Goal: Task Accomplishment & Management: Manage account settings

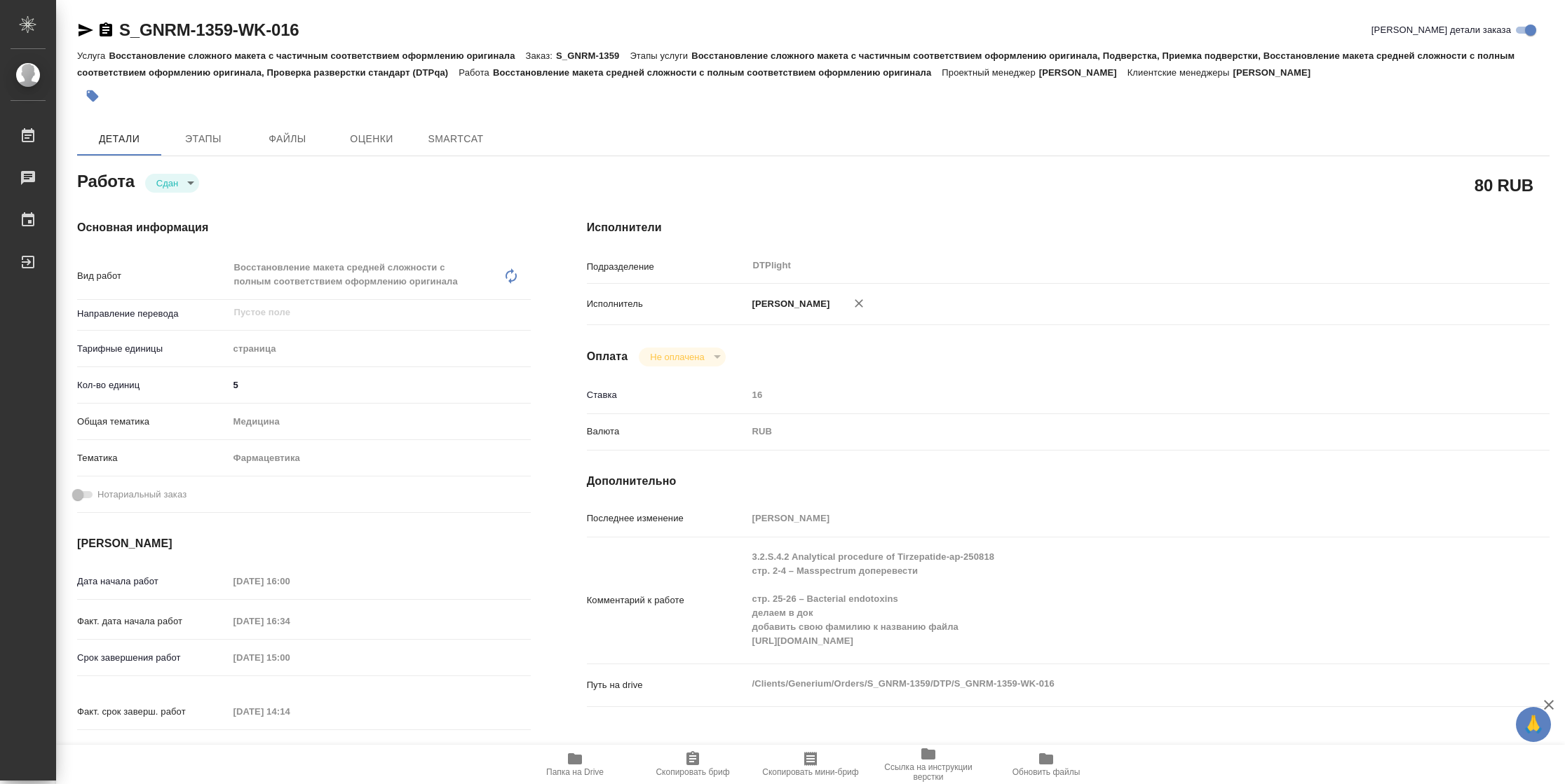
type textarea "x"
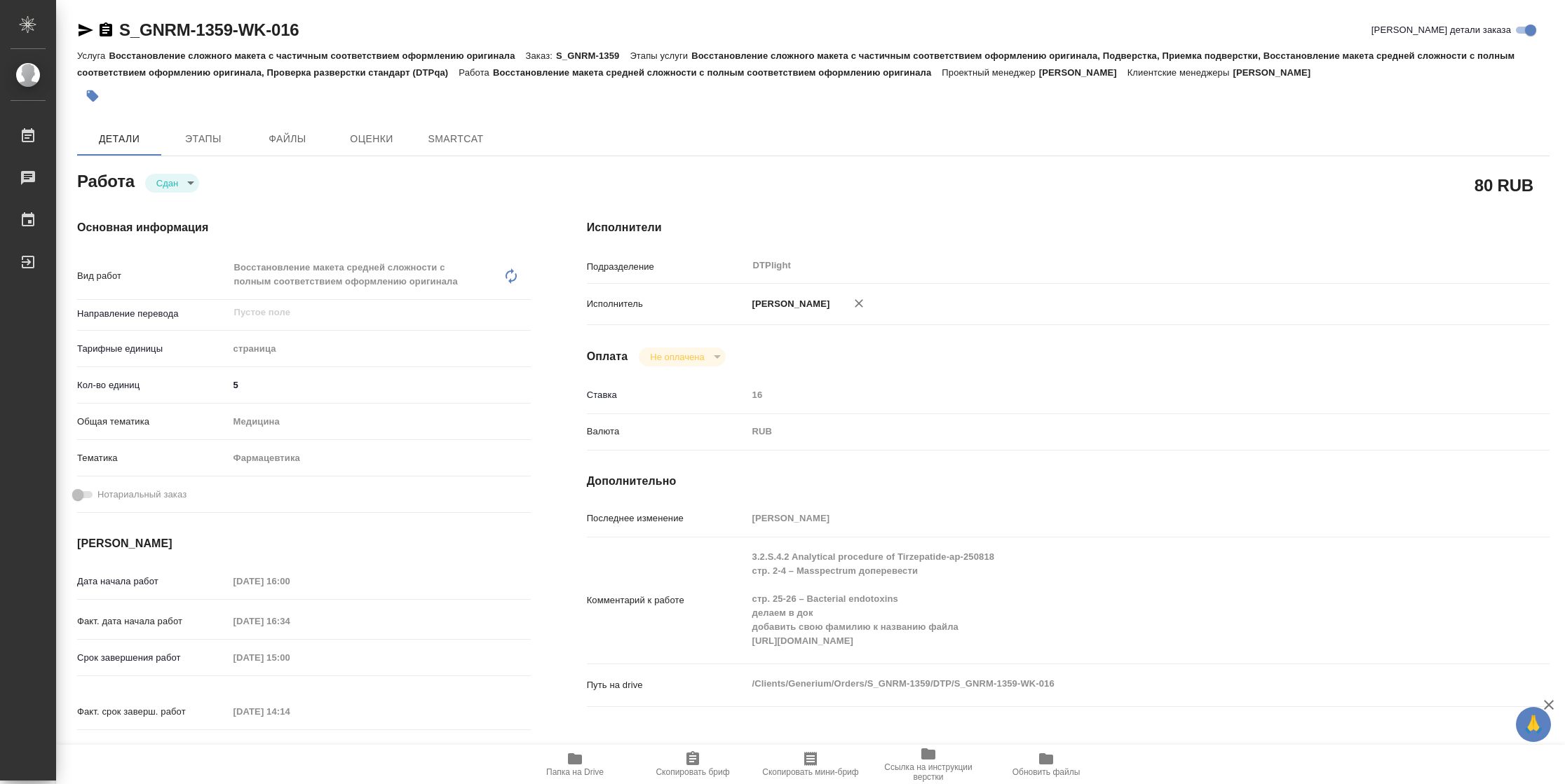
type textarea "x"
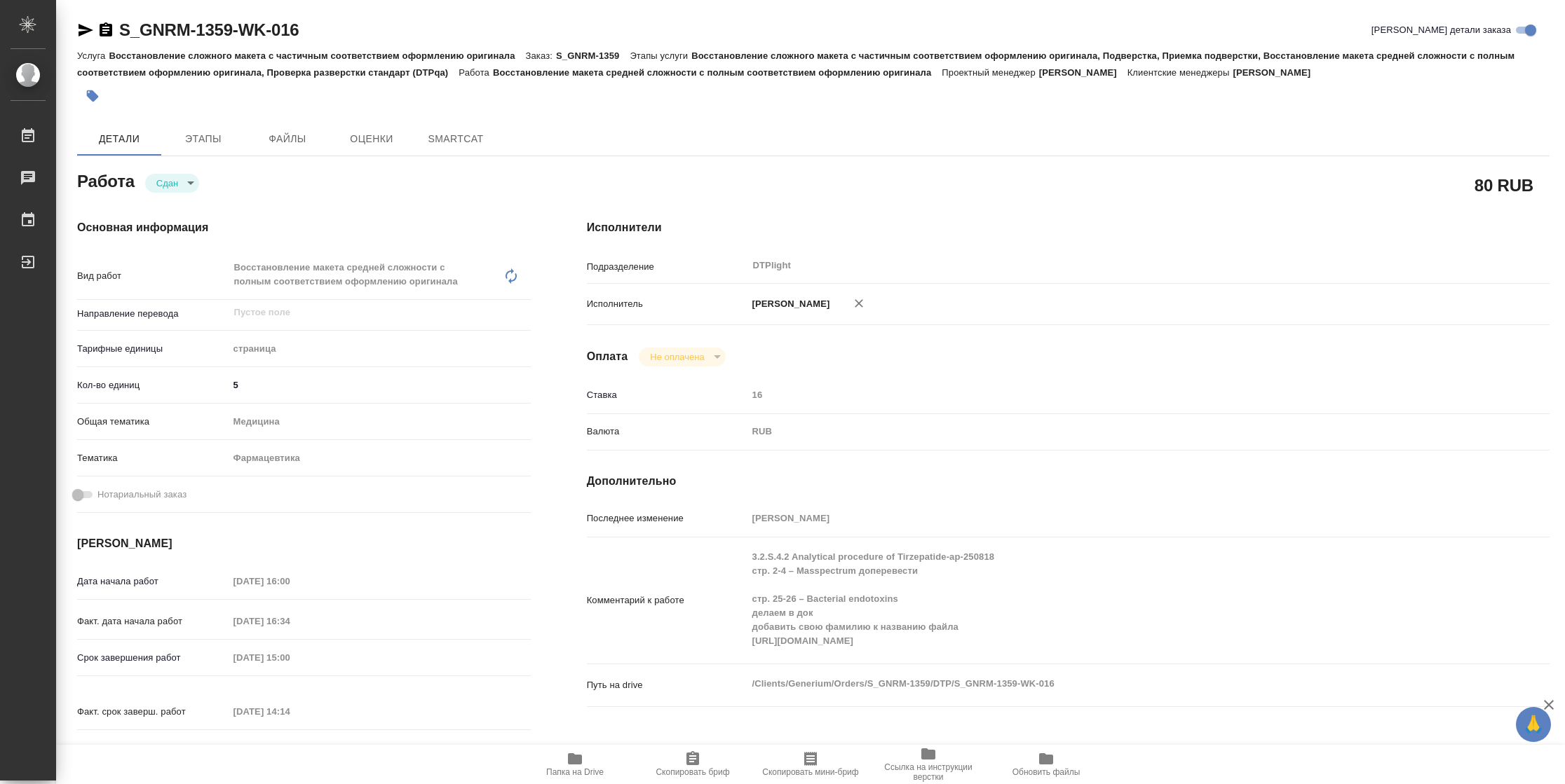
type textarea "x"
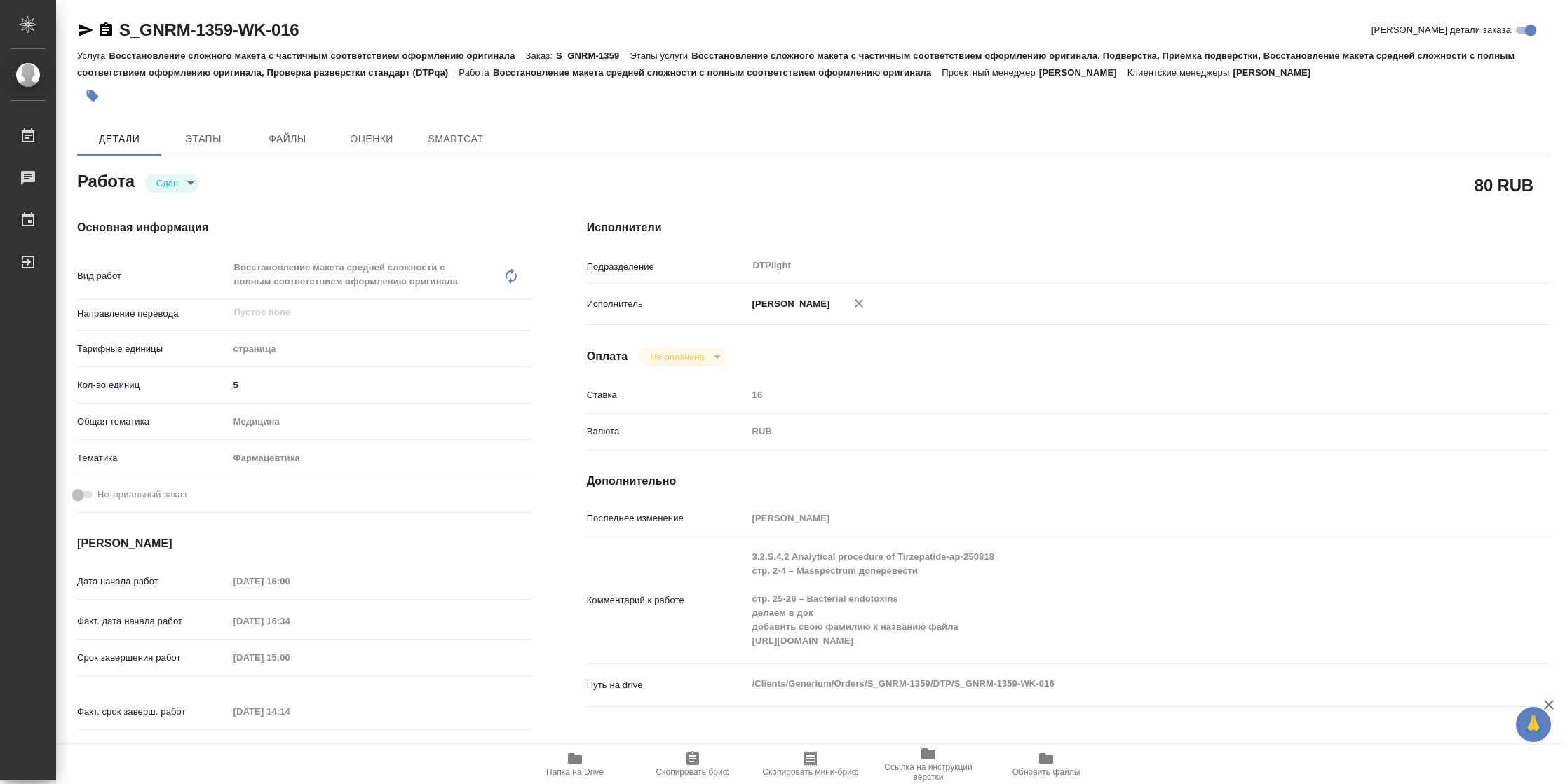
type textarea "x"
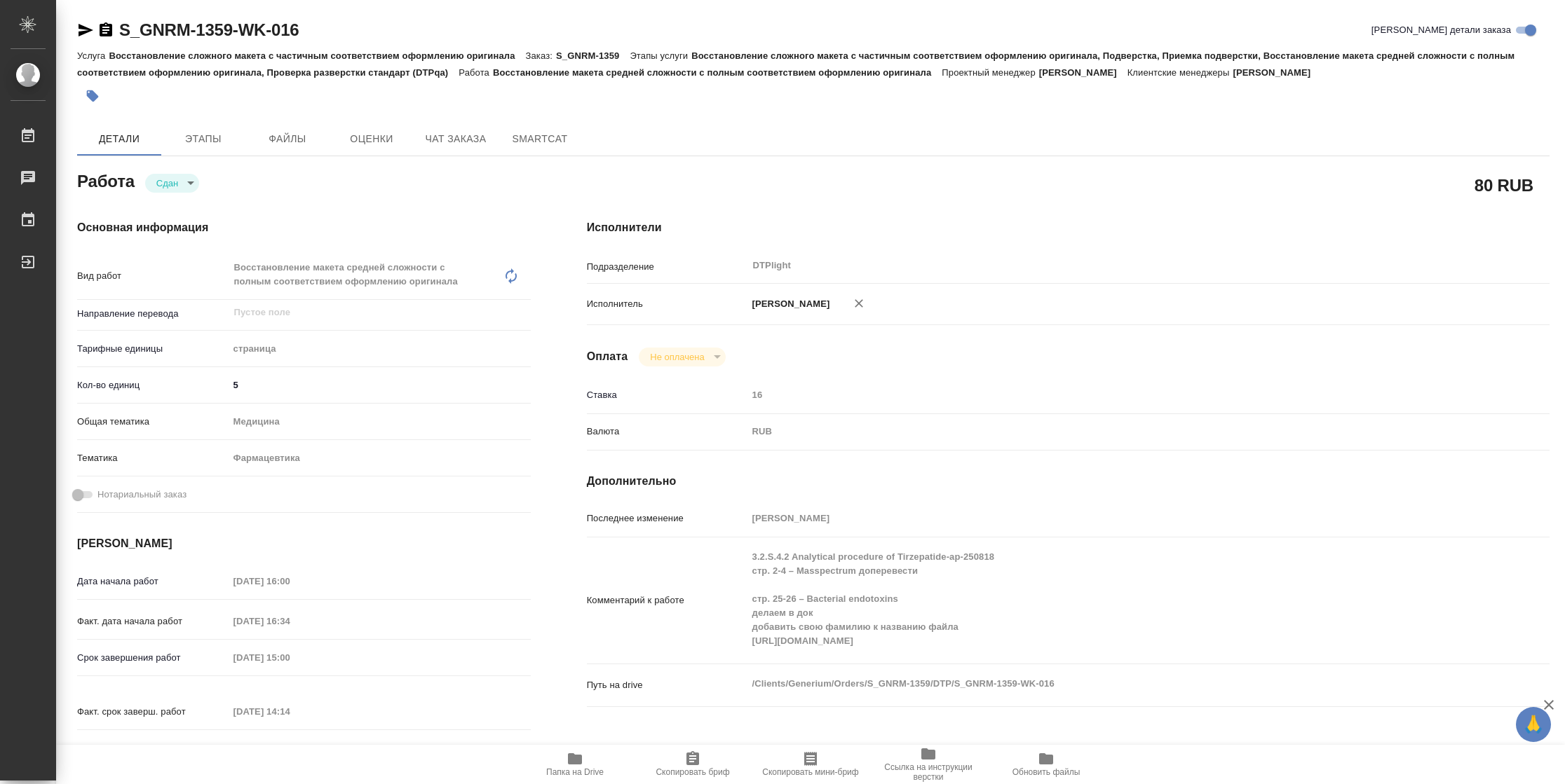
type textarea "x"
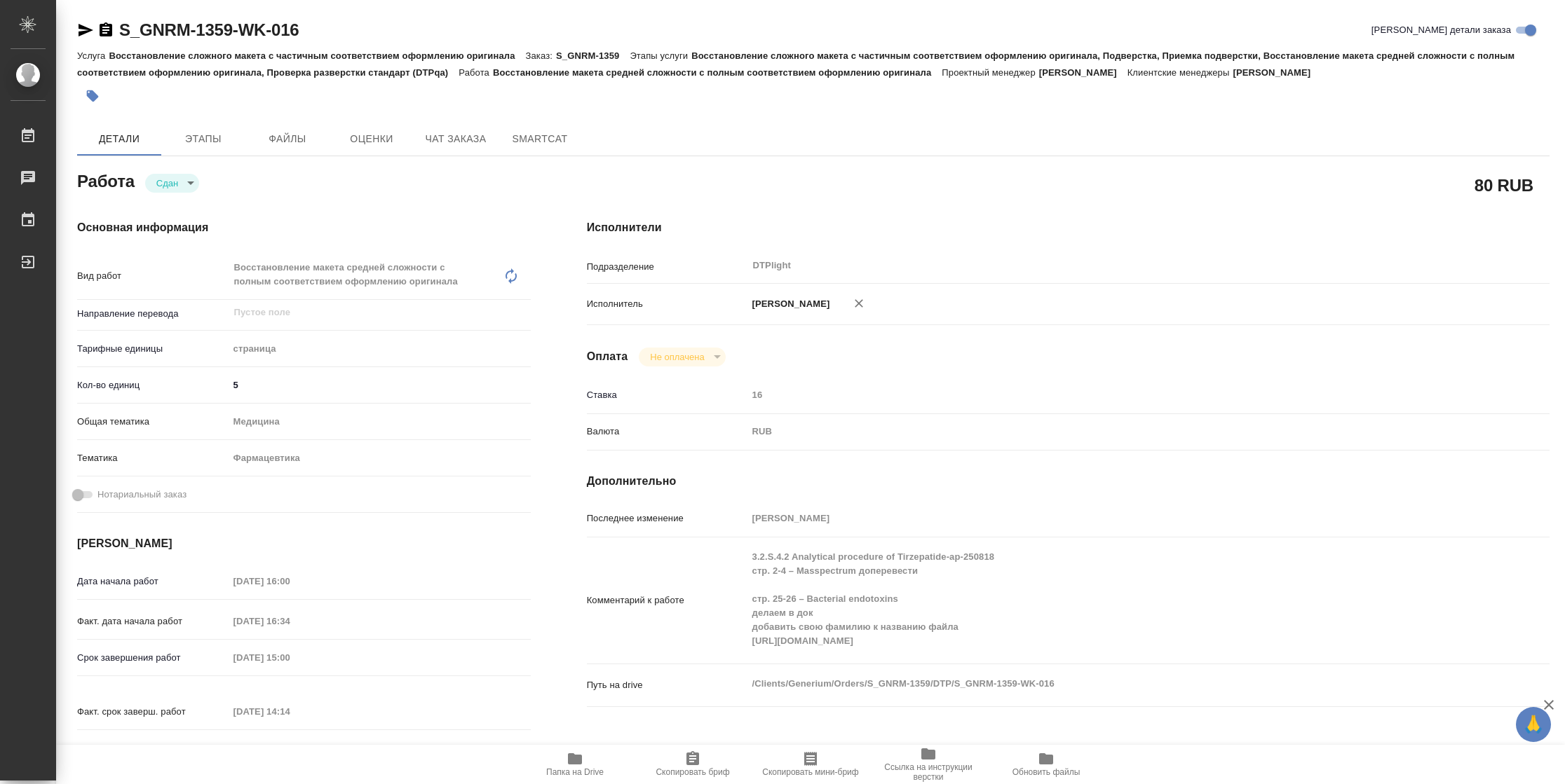
type textarea "x"
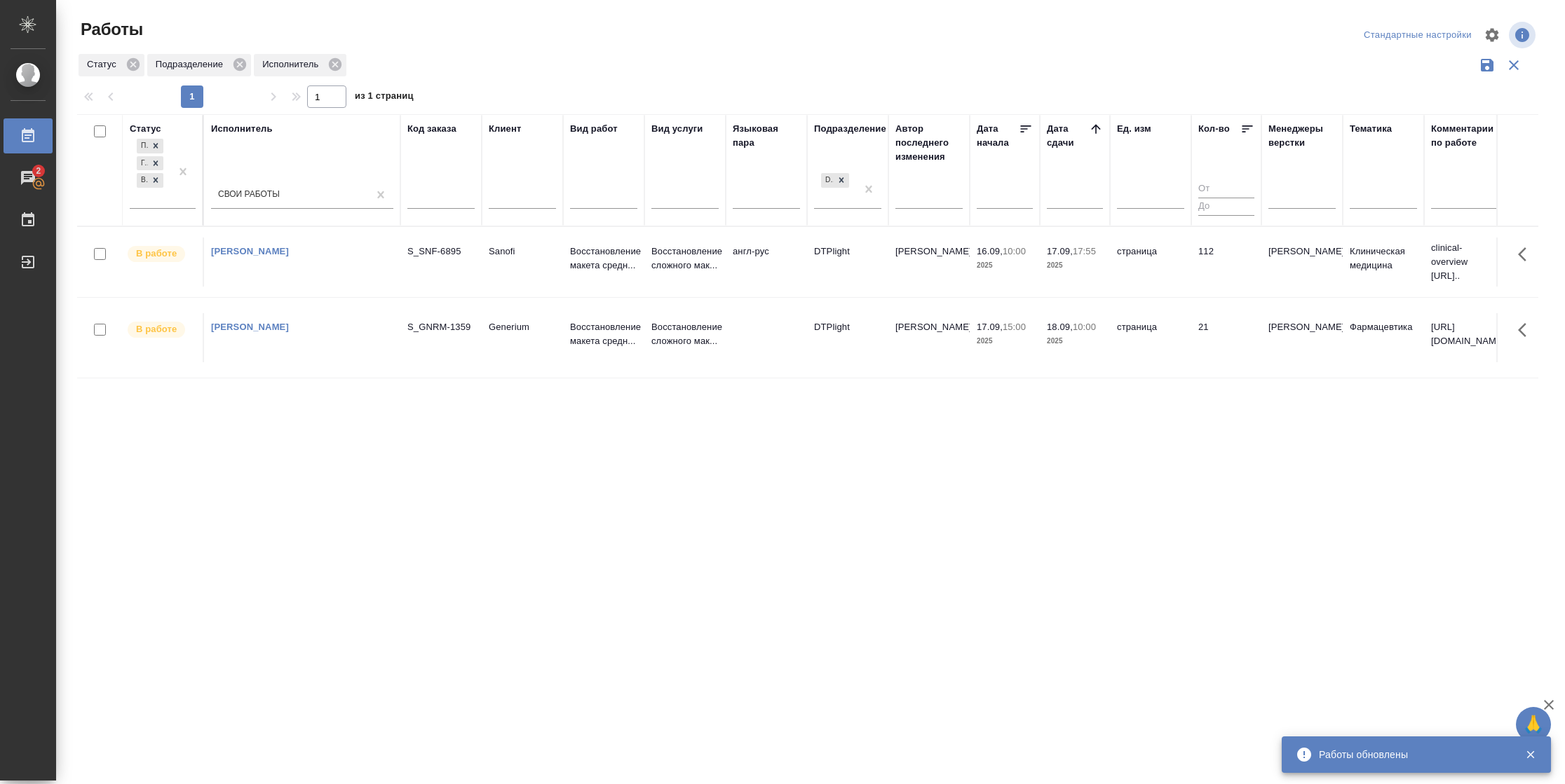
click at [1133, 269] on td "страница" at bounding box center [1150, 261] width 81 height 49
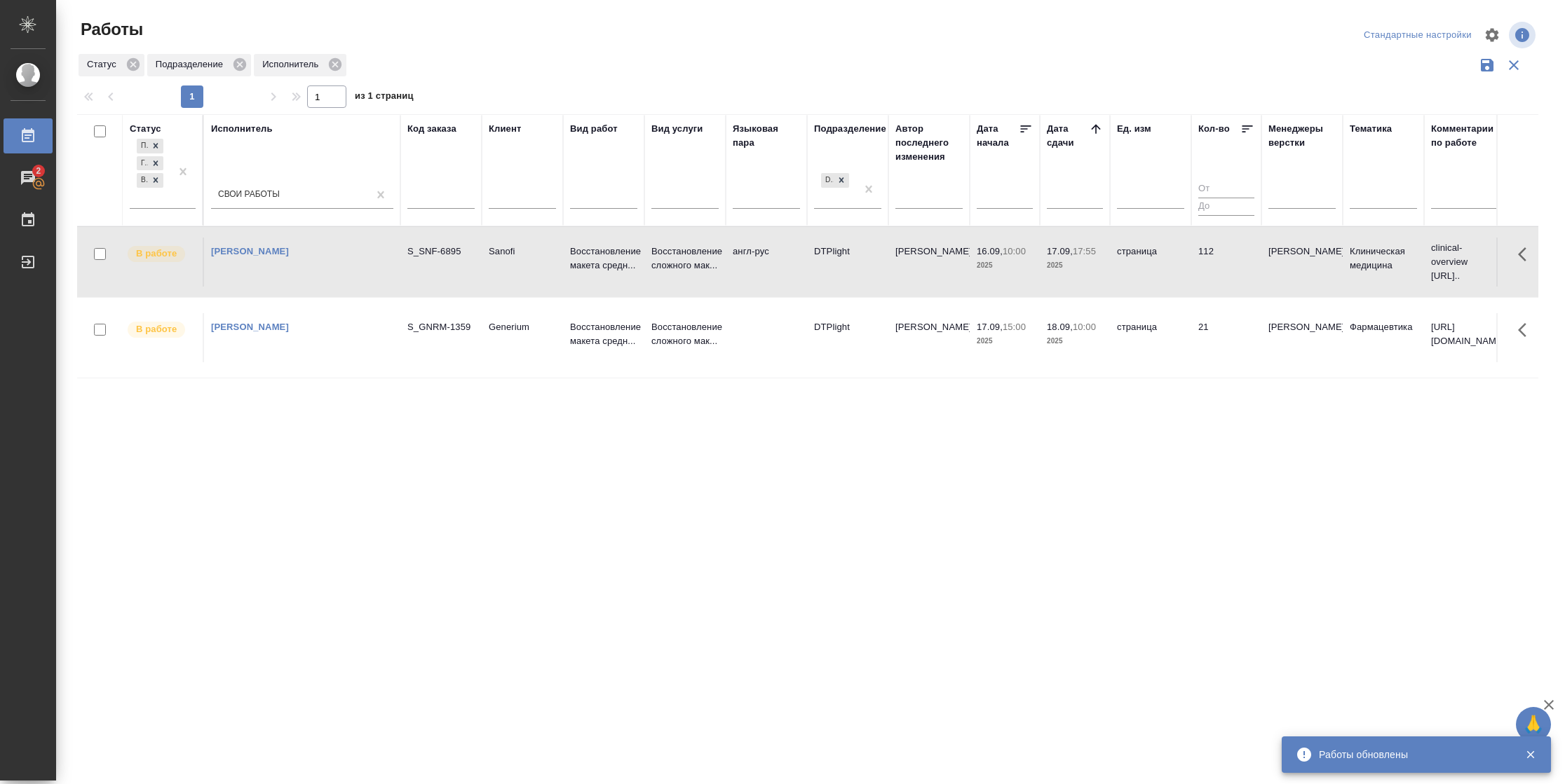
click at [1133, 269] on td "страница" at bounding box center [1150, 261] width 81 height 49
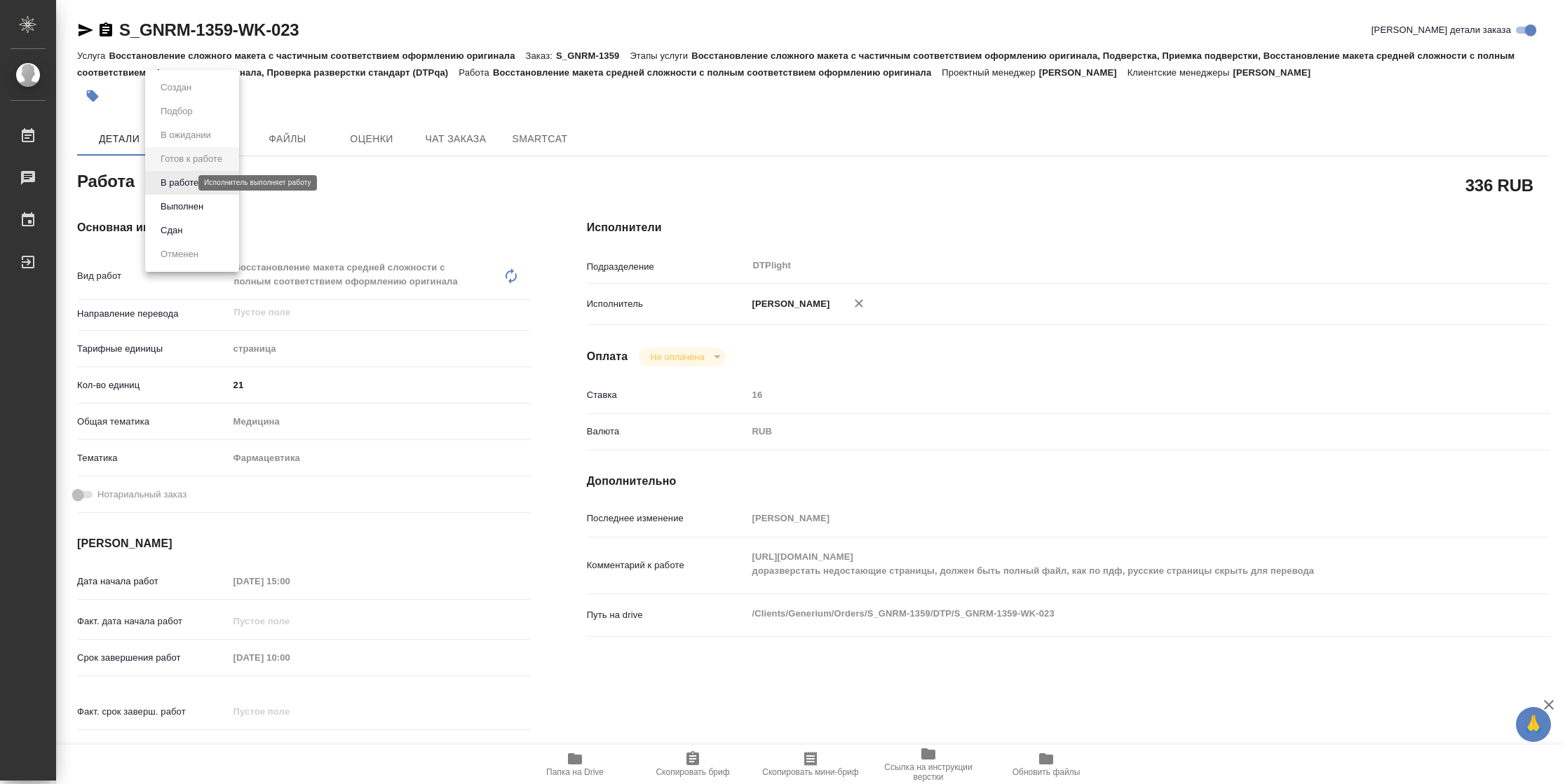
click at [185, 178] on body "🙏 .cls-1 fill:#fff; AWATERA Vasilyeva Natalia Работы Чаты График Выйти S_GNRM-1…" at bounding box center [782, 392] width 1565 height 784
click at [185, 178] on button "В работе" at bounding box center [179, 183] width 46 height 15
type textarea "x"
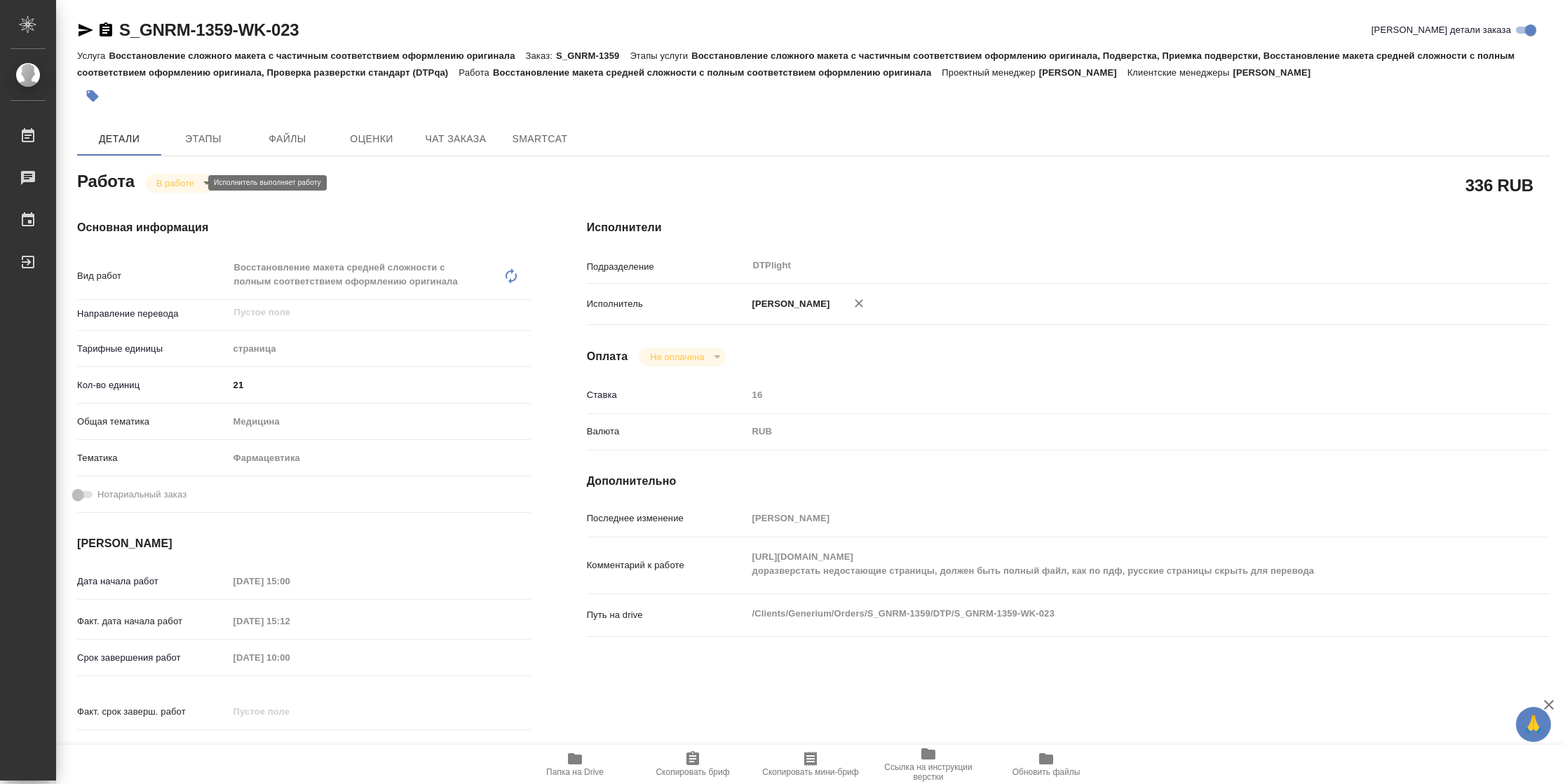
type textarea "x"
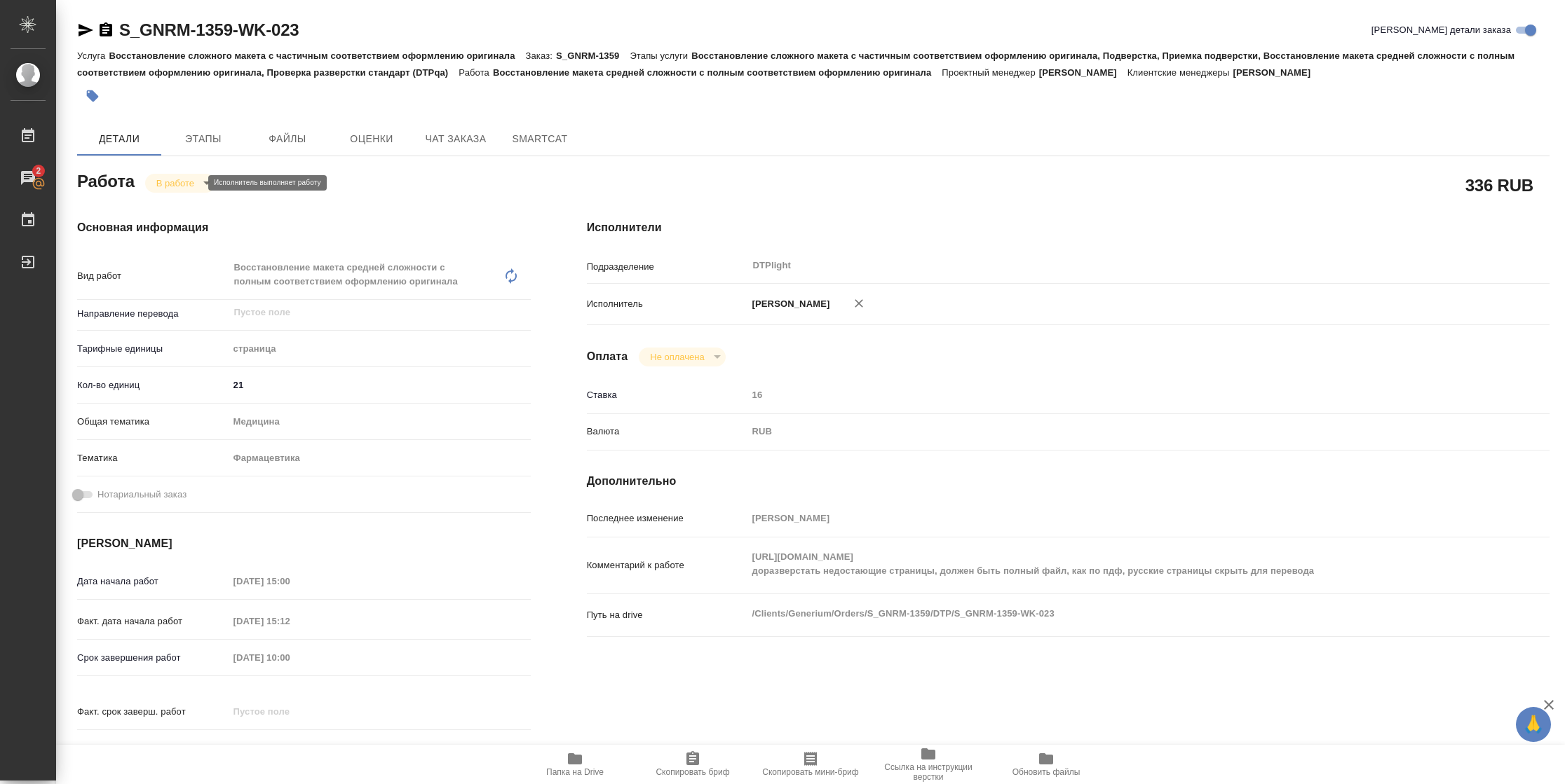
type textarea "x"
click at [670, 557] on div "Комментарий к работе https://drive.awatera.com/apps/files/?dir=/Shares/Generium…" at bounding box center [1068, 565] width 963 height 45
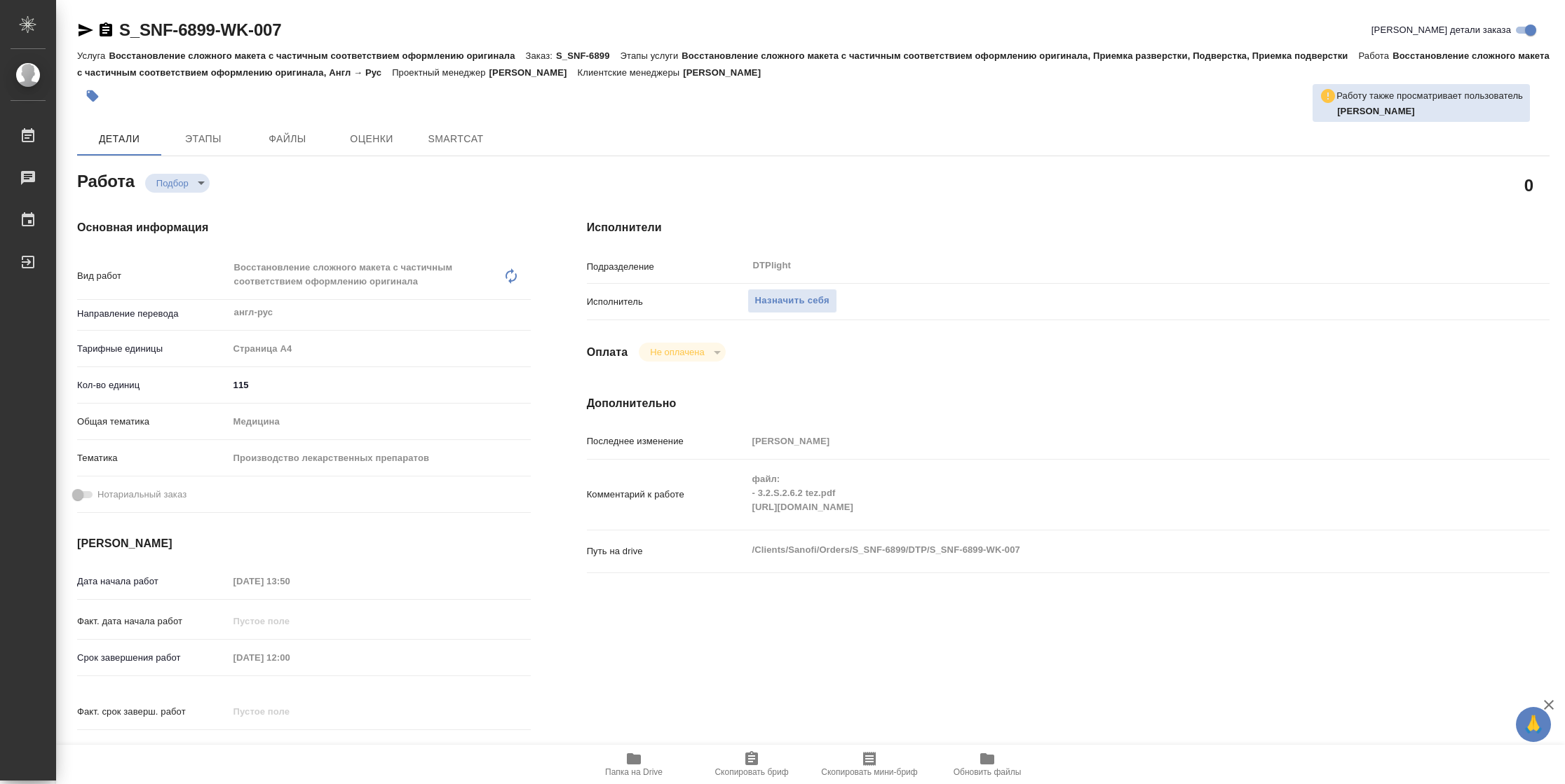
type textarea "x"
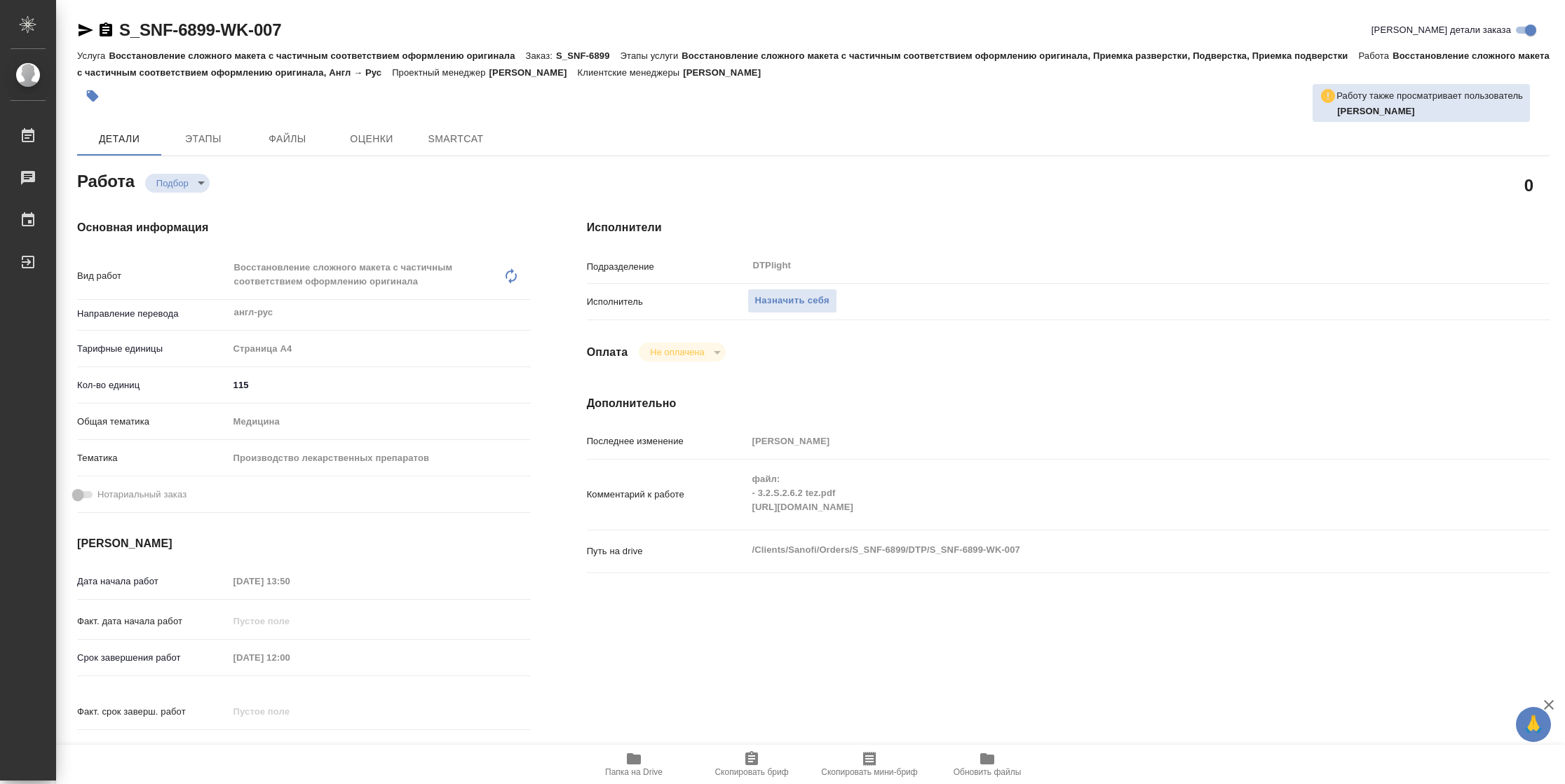
type textarea "x"
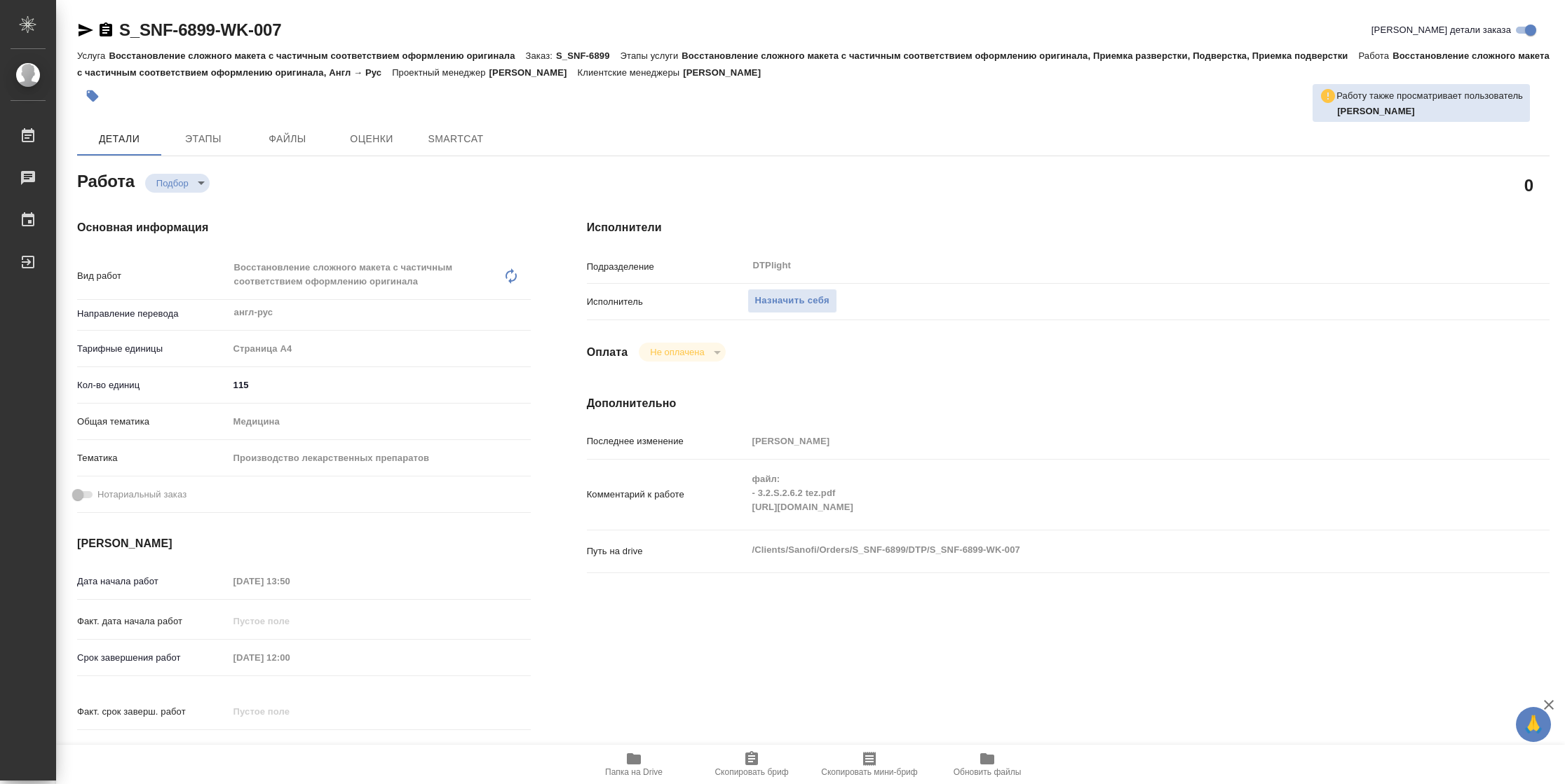
type textarea "x"
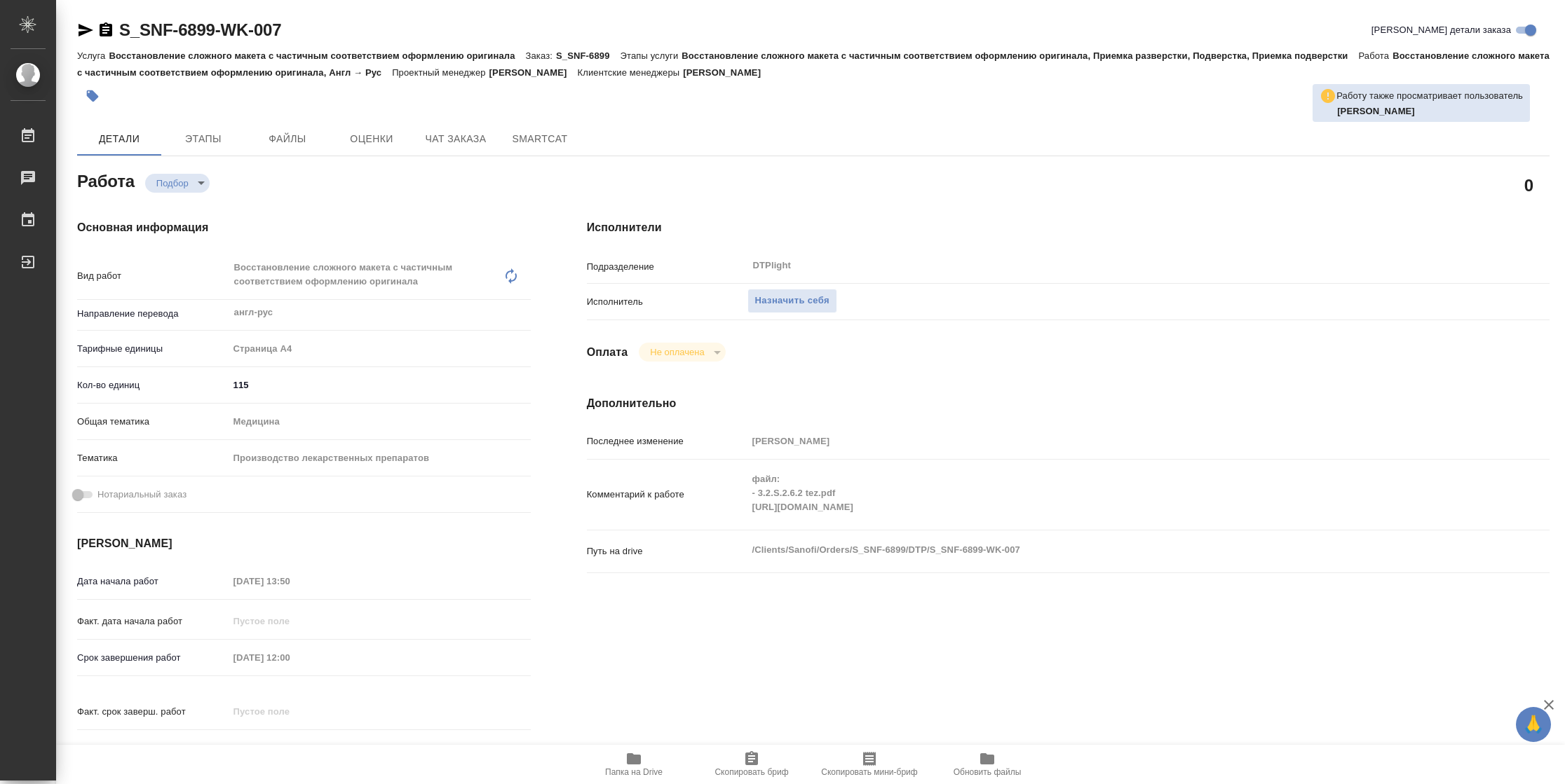
type textarea "x"
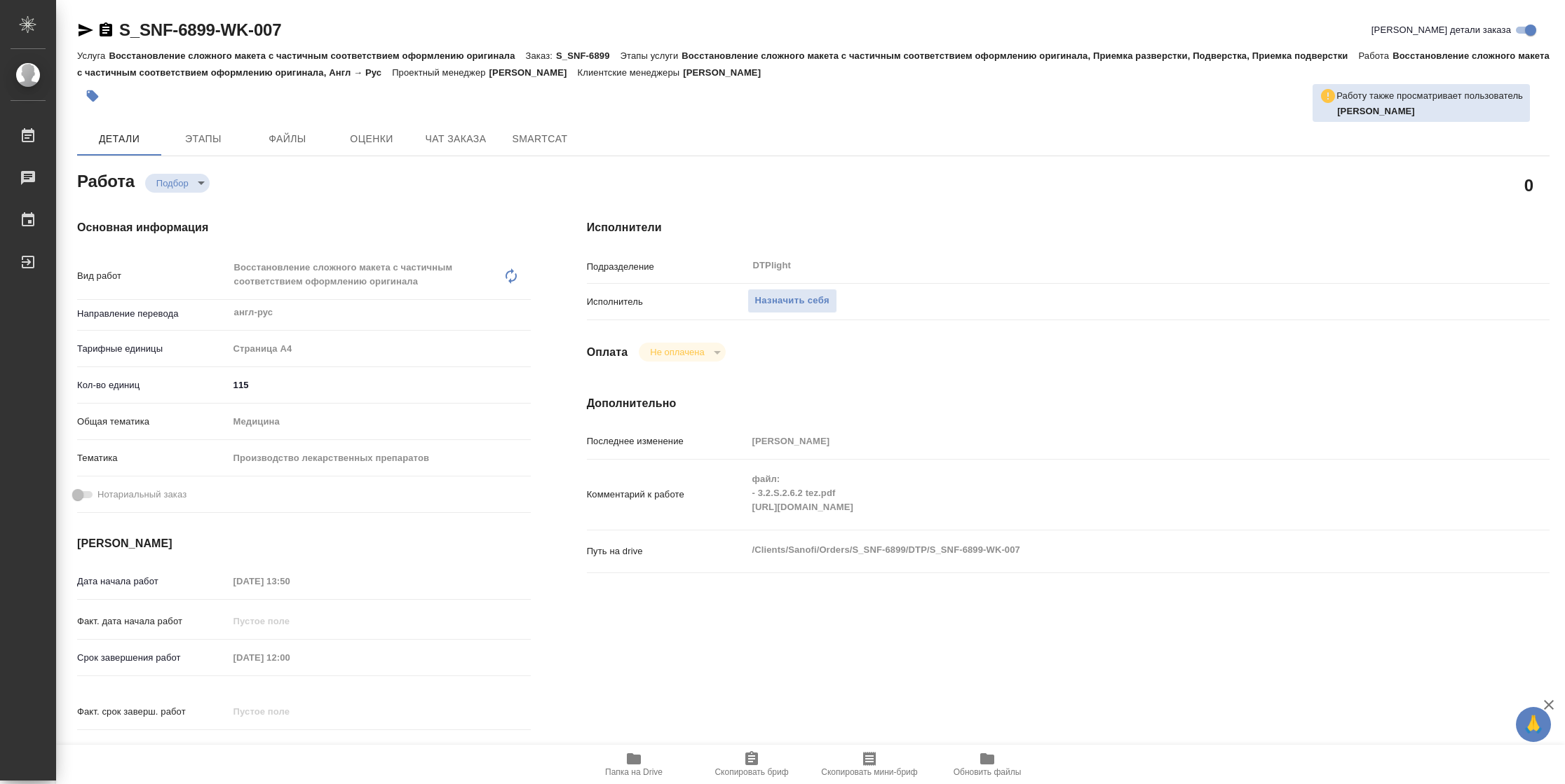
click at [716, 510] on div "Комментарий к работе файл: - 3.2.S.2.6.2 tez.pdf https://drive.awatera.com/apps…" at bounding box center [1068, 494] width 963 height 59
type textarea "x"
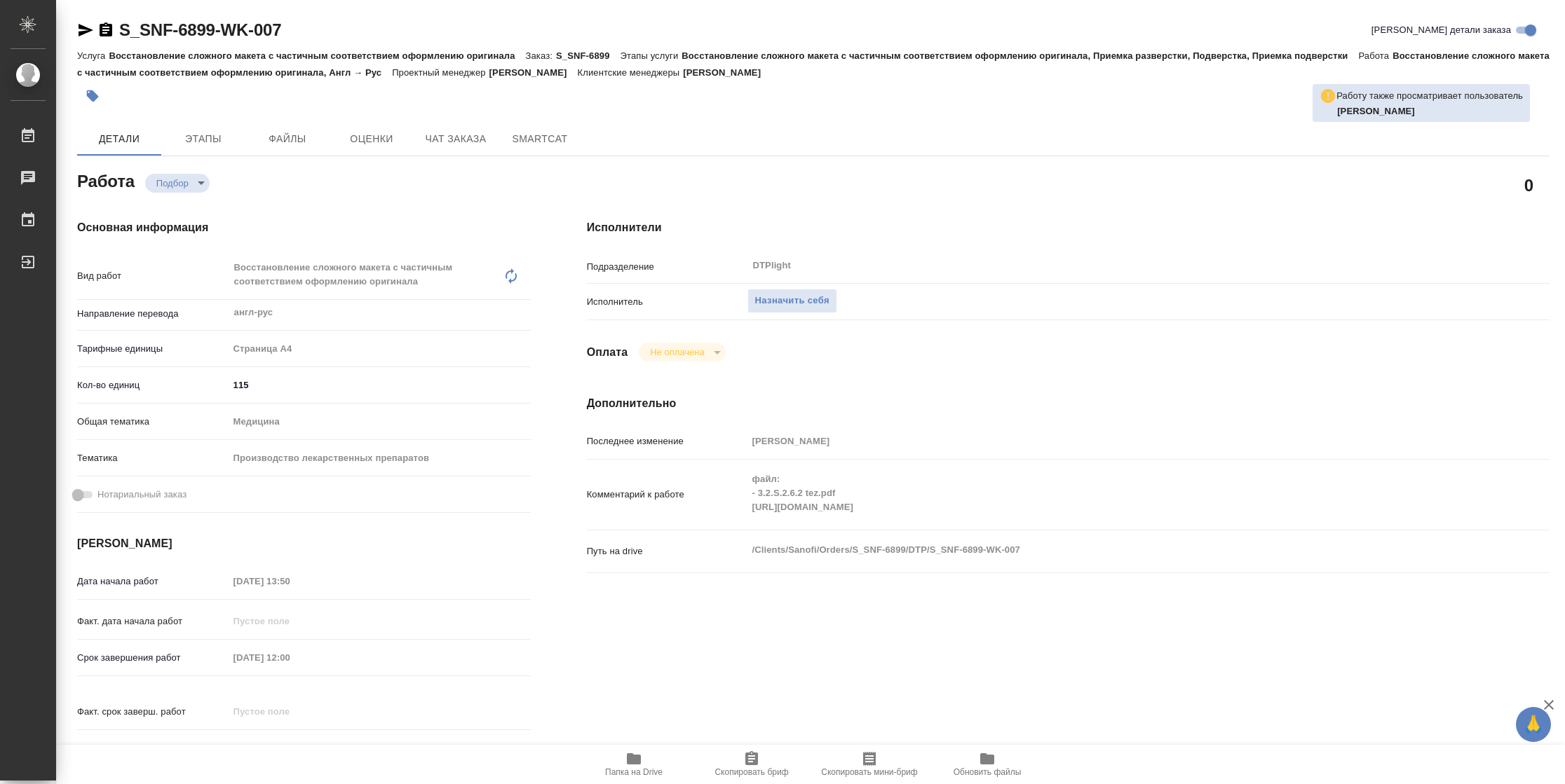
type textarea "x"
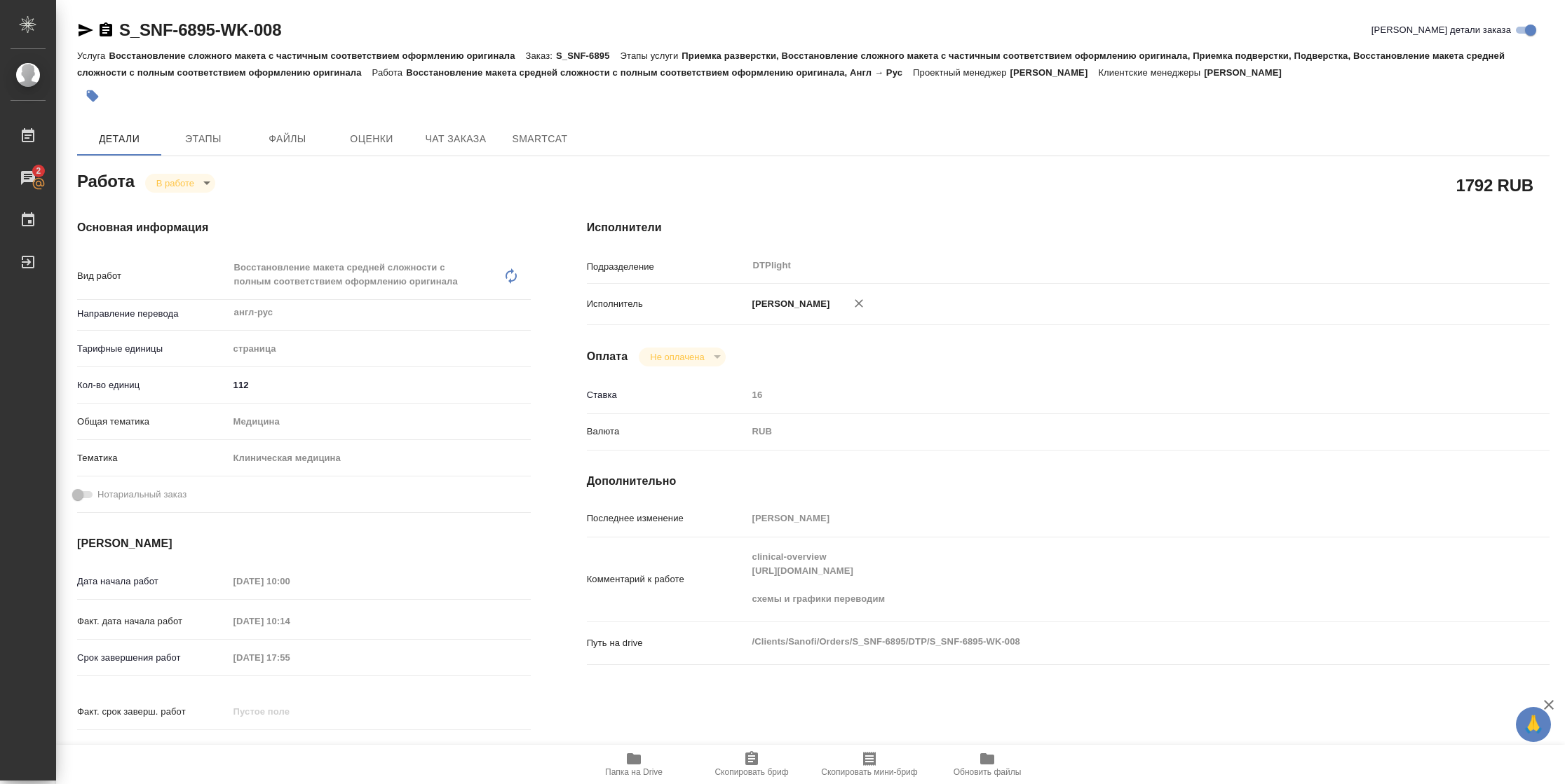
click at [636, 522] on span "Папка на Drive" at bounding box center [633, 772] width 57 height 9
click at [205, 178] on body "🙏 .cls-1 fill:#fff; AWATERA [PERSON_NAME] 2 Чаты График Выйти S_SNF-6895-WK-008…" at bounding box center [782, 392] width 1565 height 784
click at [212, 205] on li "Выполнен" at bounding box center [191, 207] width 92 height 24
type textarea "x"
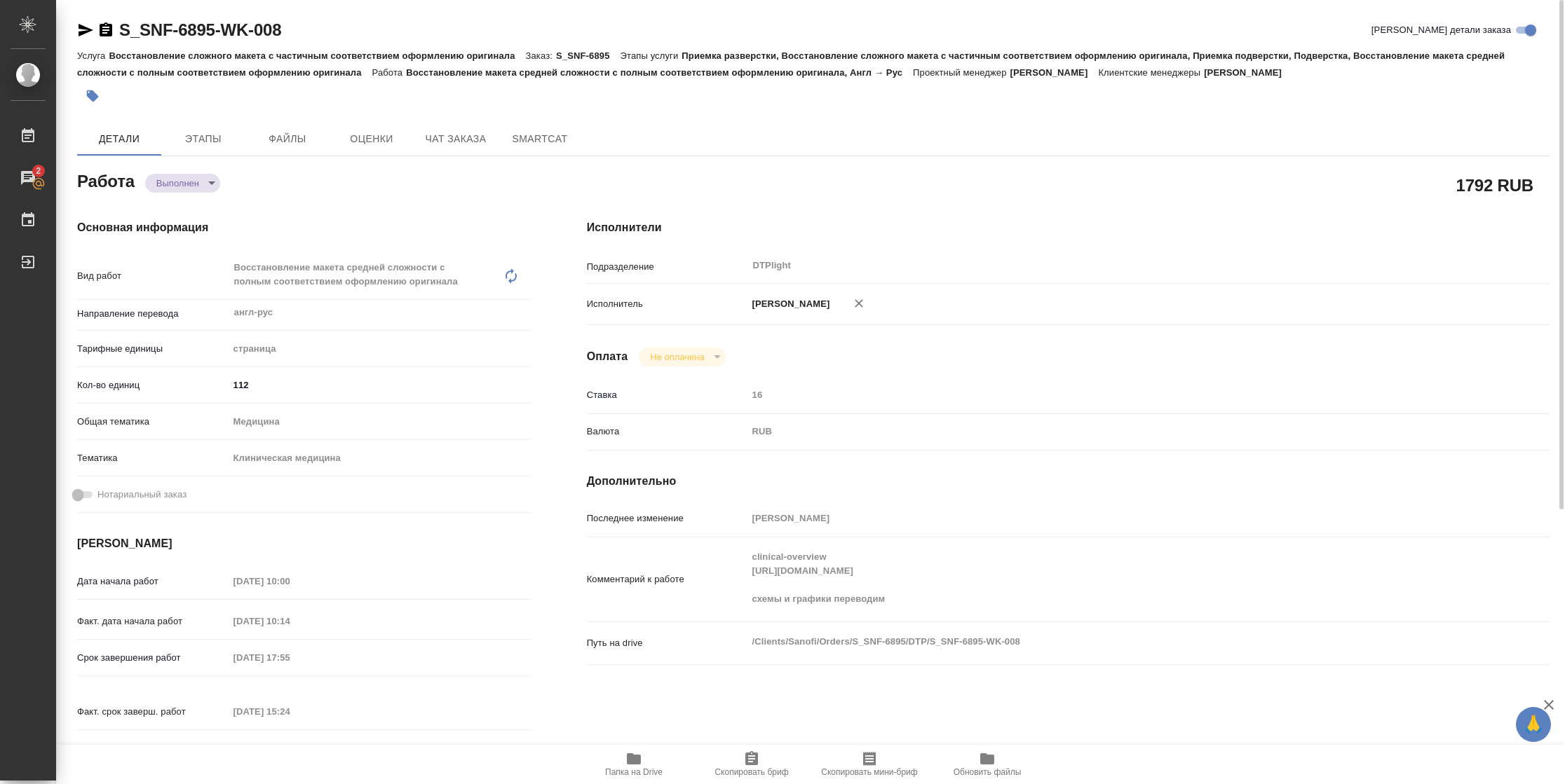
type textarea "x"
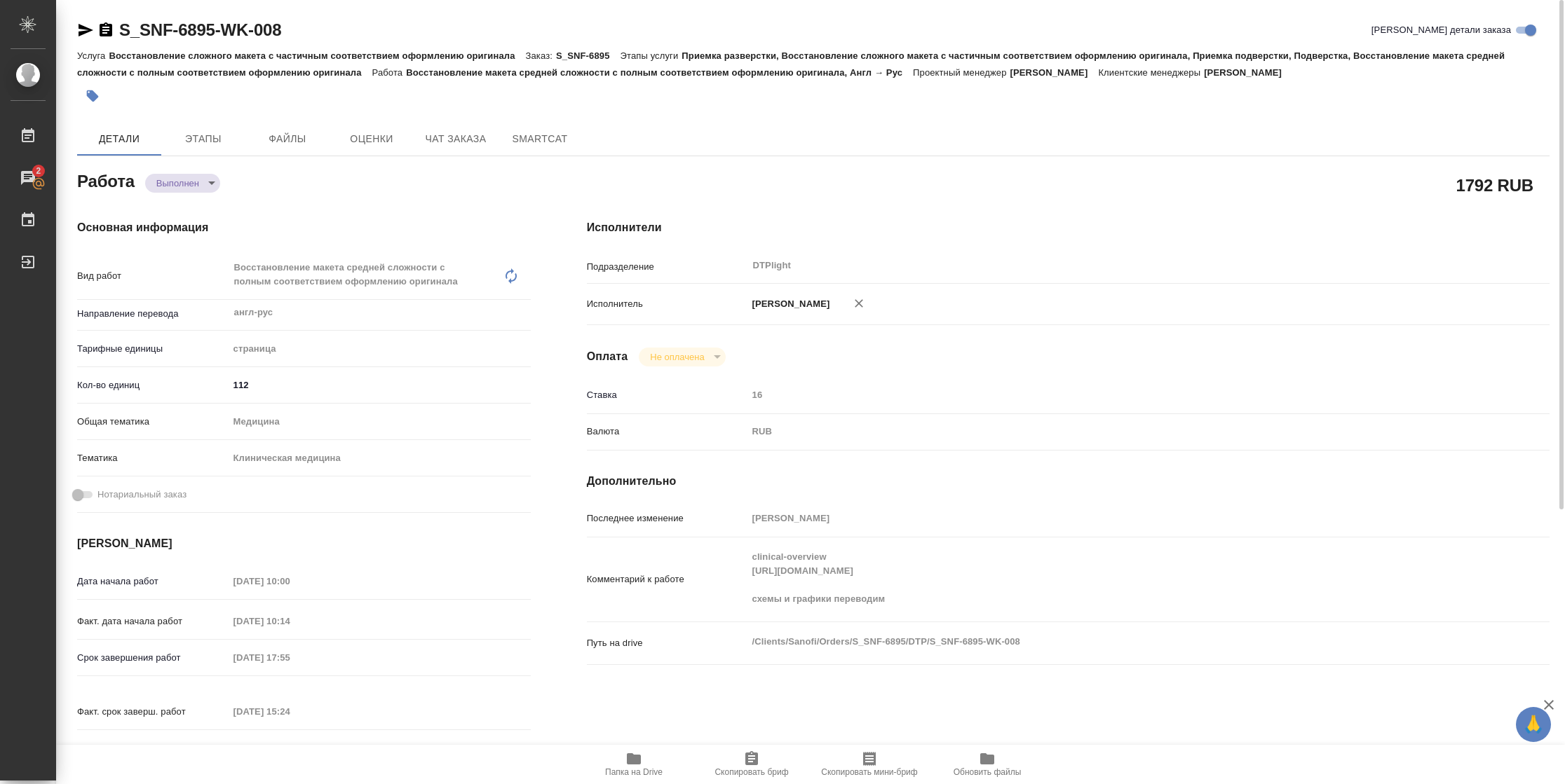
type textarea "x"
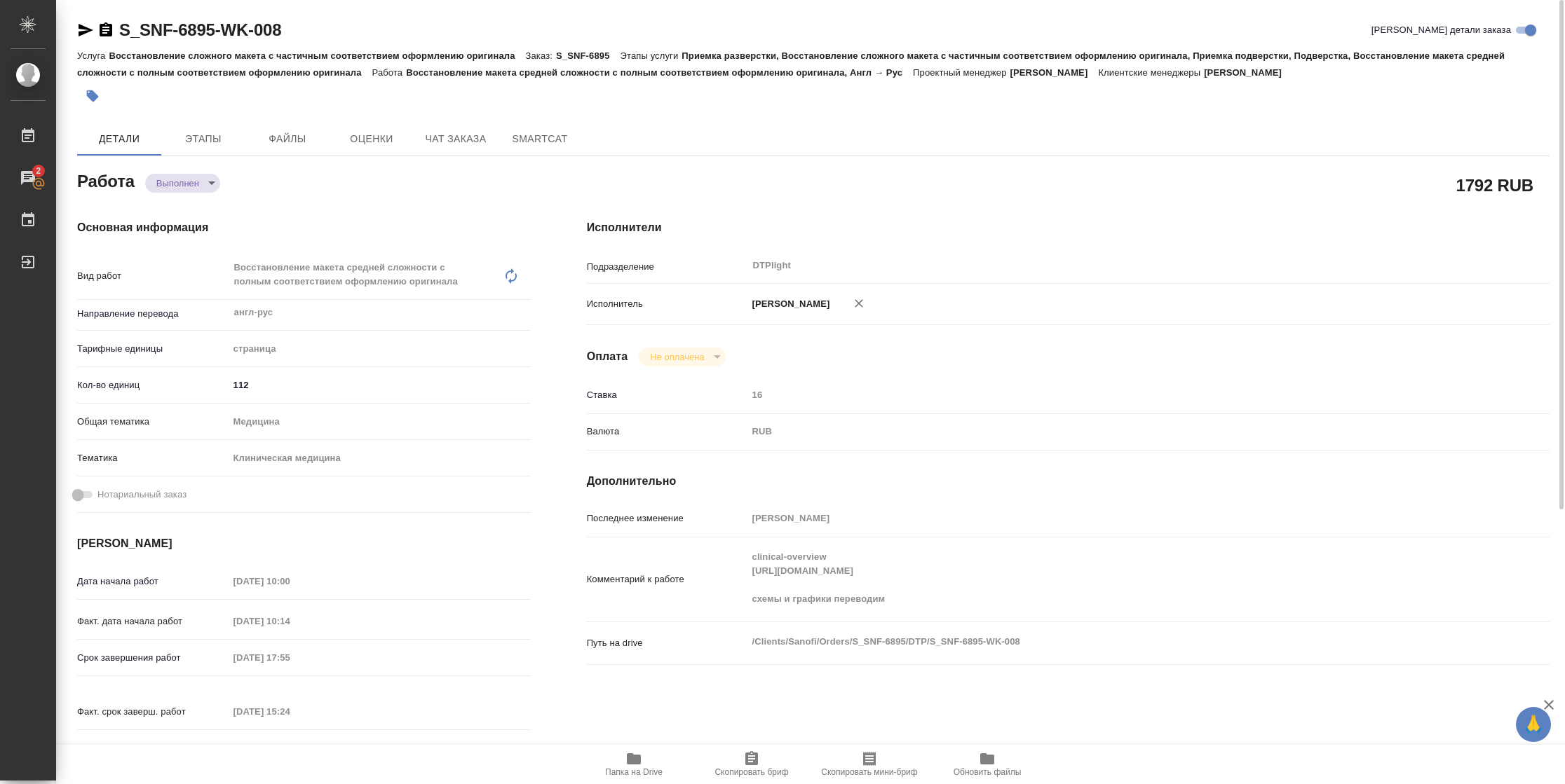
type textarea "x"
drag, startPoint x: 80, startPoint y: 26, endPoint x: 104, endPoint y: 26, distance: 24.0
click at [80, 28] on icon "button" at bounding box center [85, 30] width 15 height 13
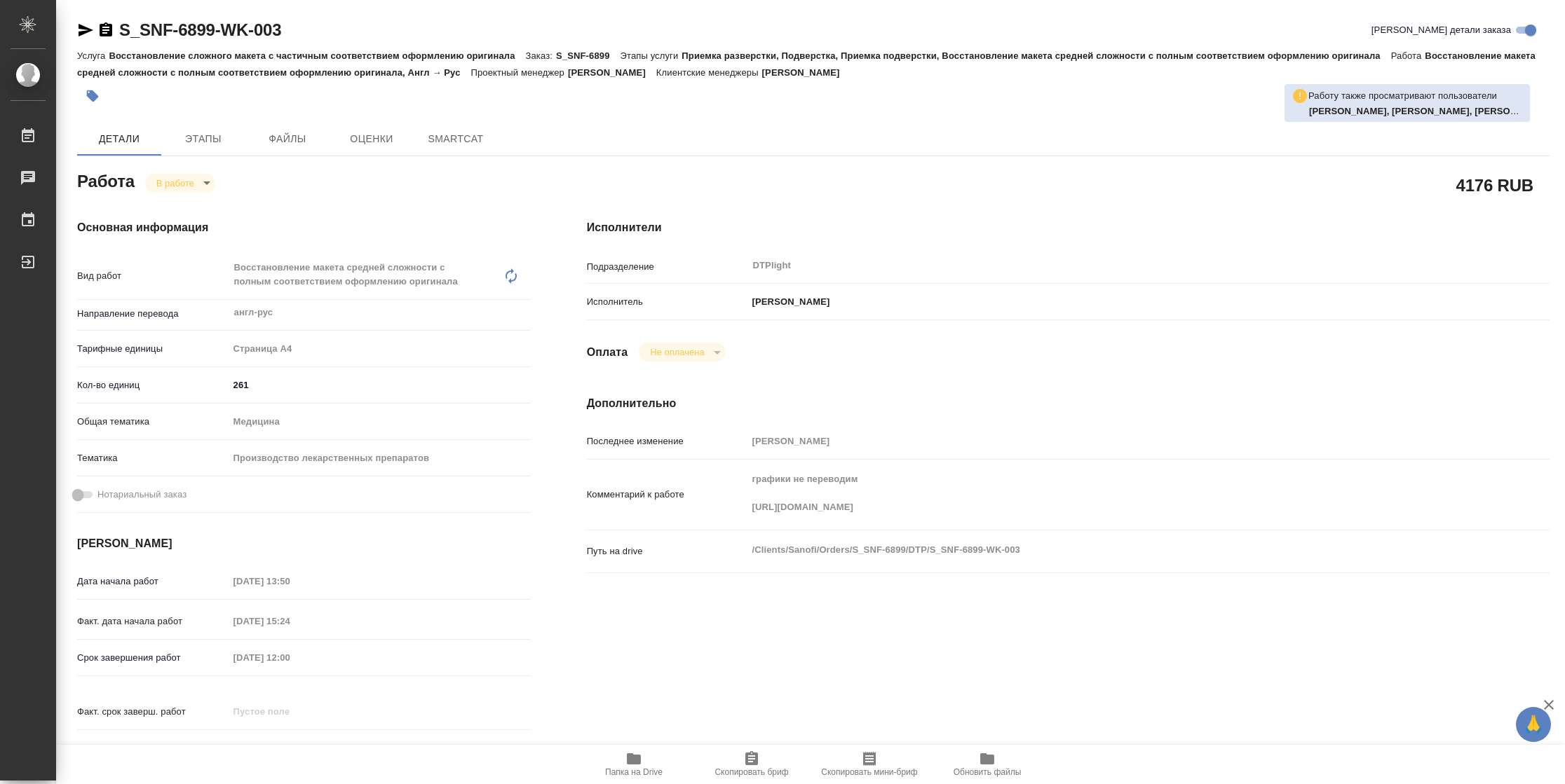
type textarea "x"
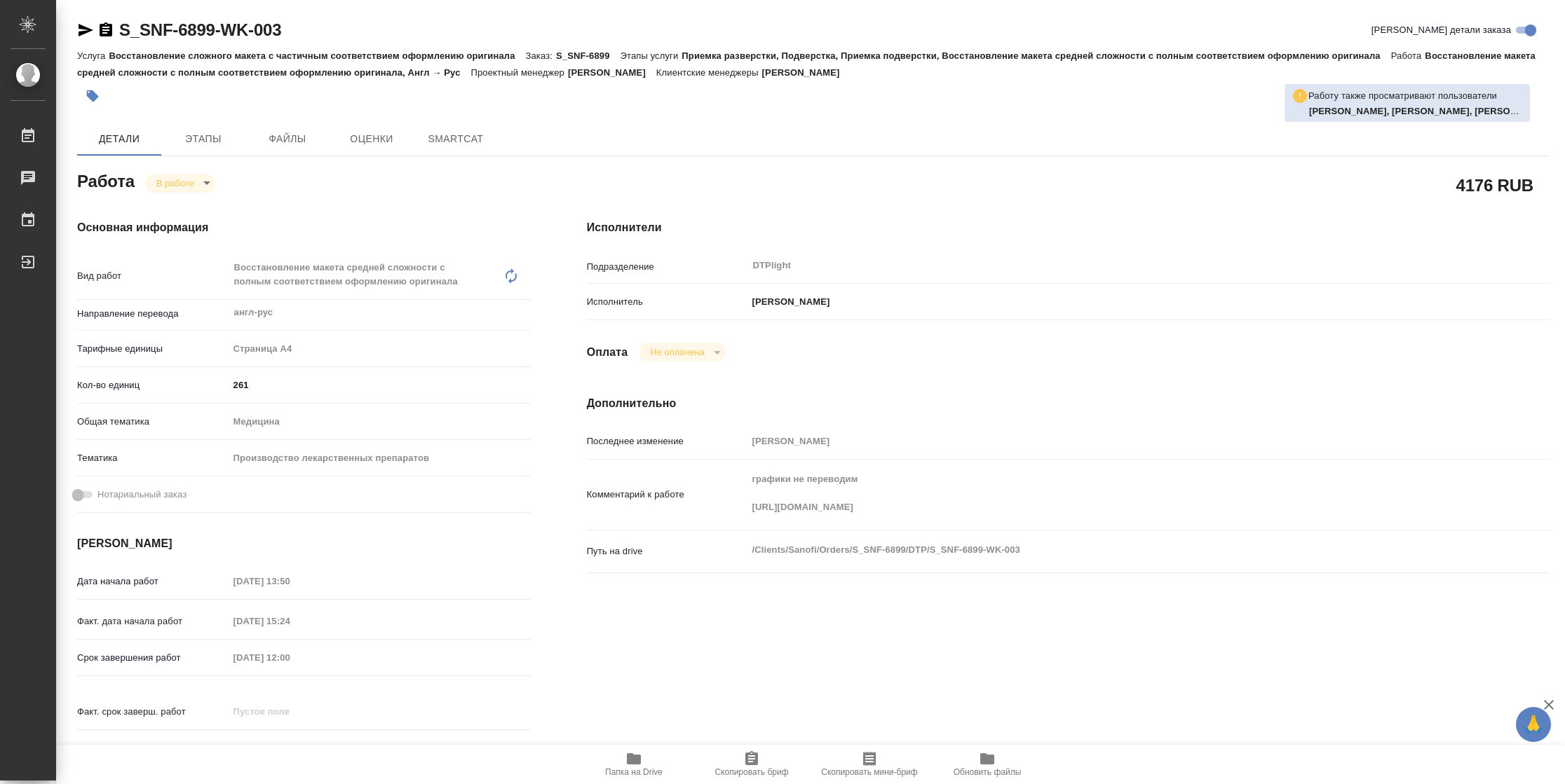
type textarea "x"
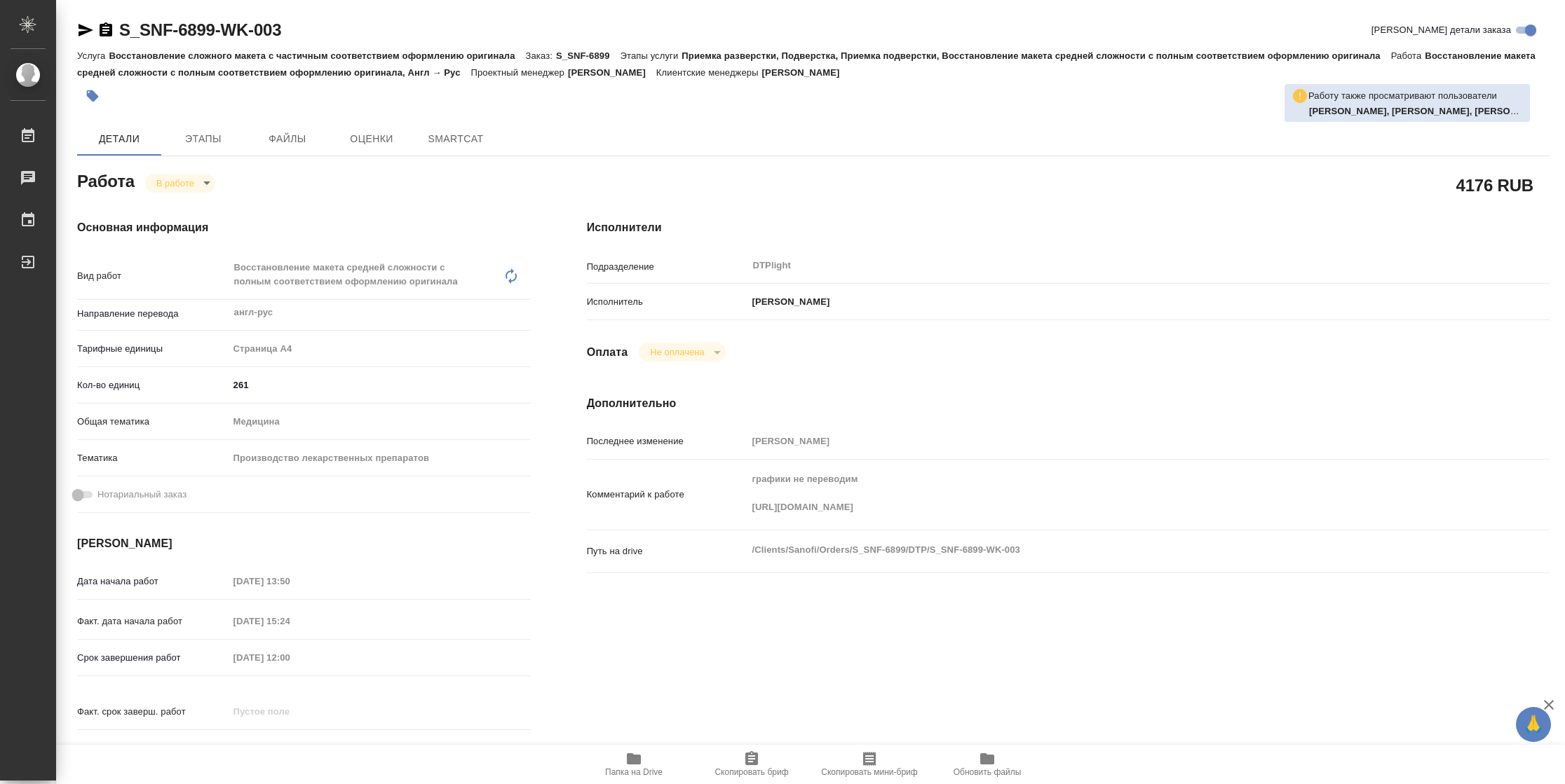
type textarea "x"
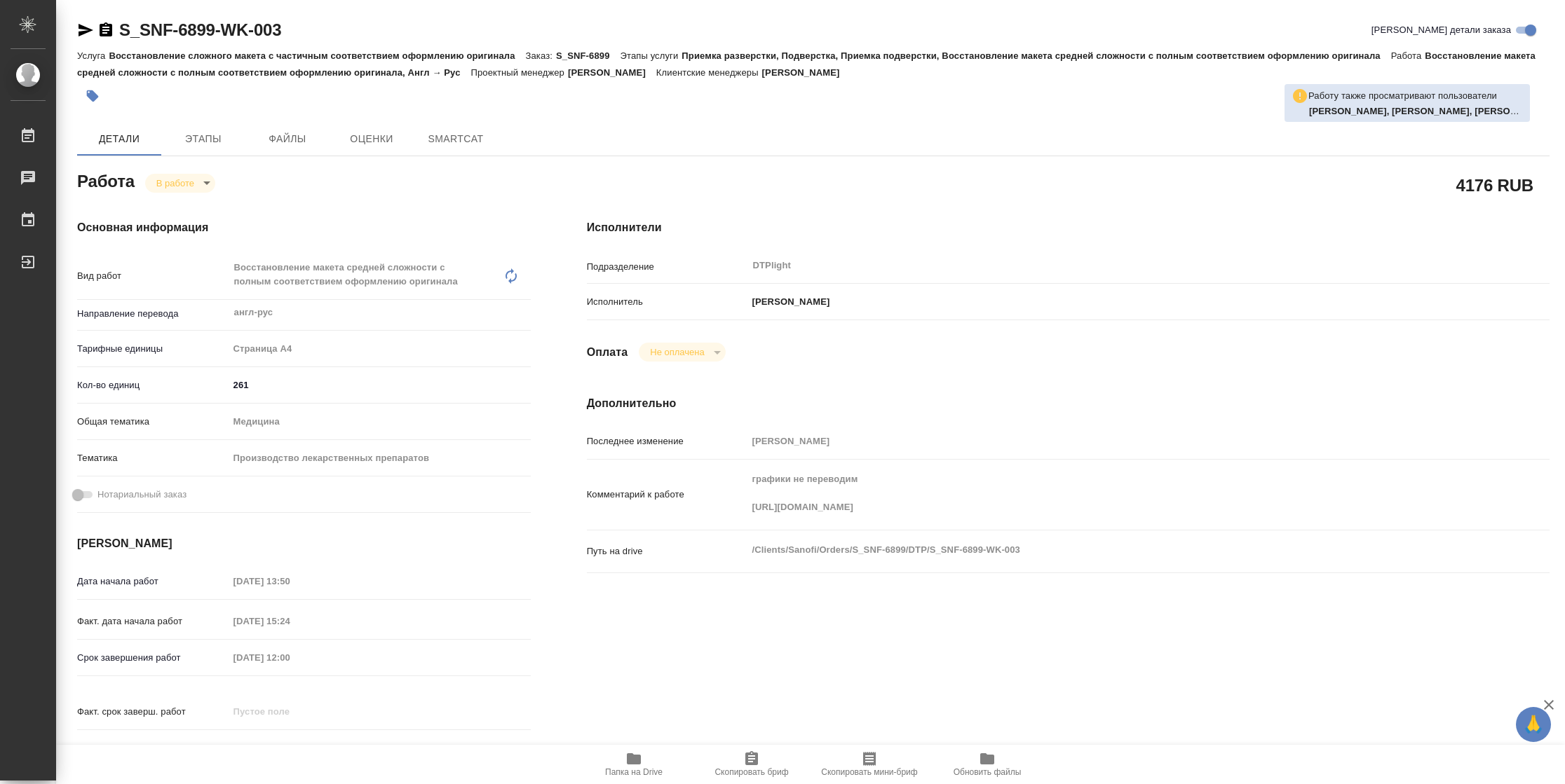
type textarea "x"
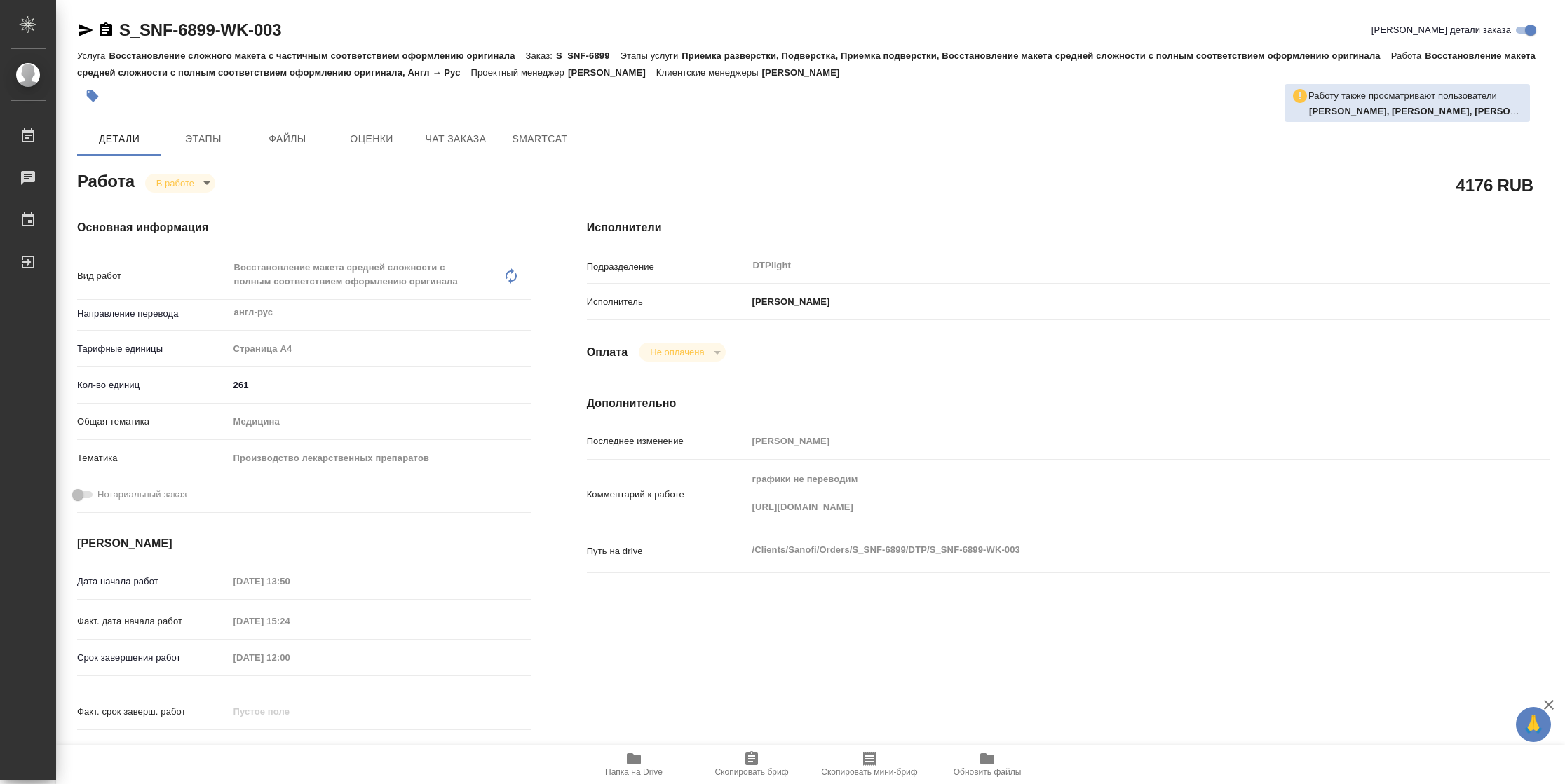
type textarea "x"
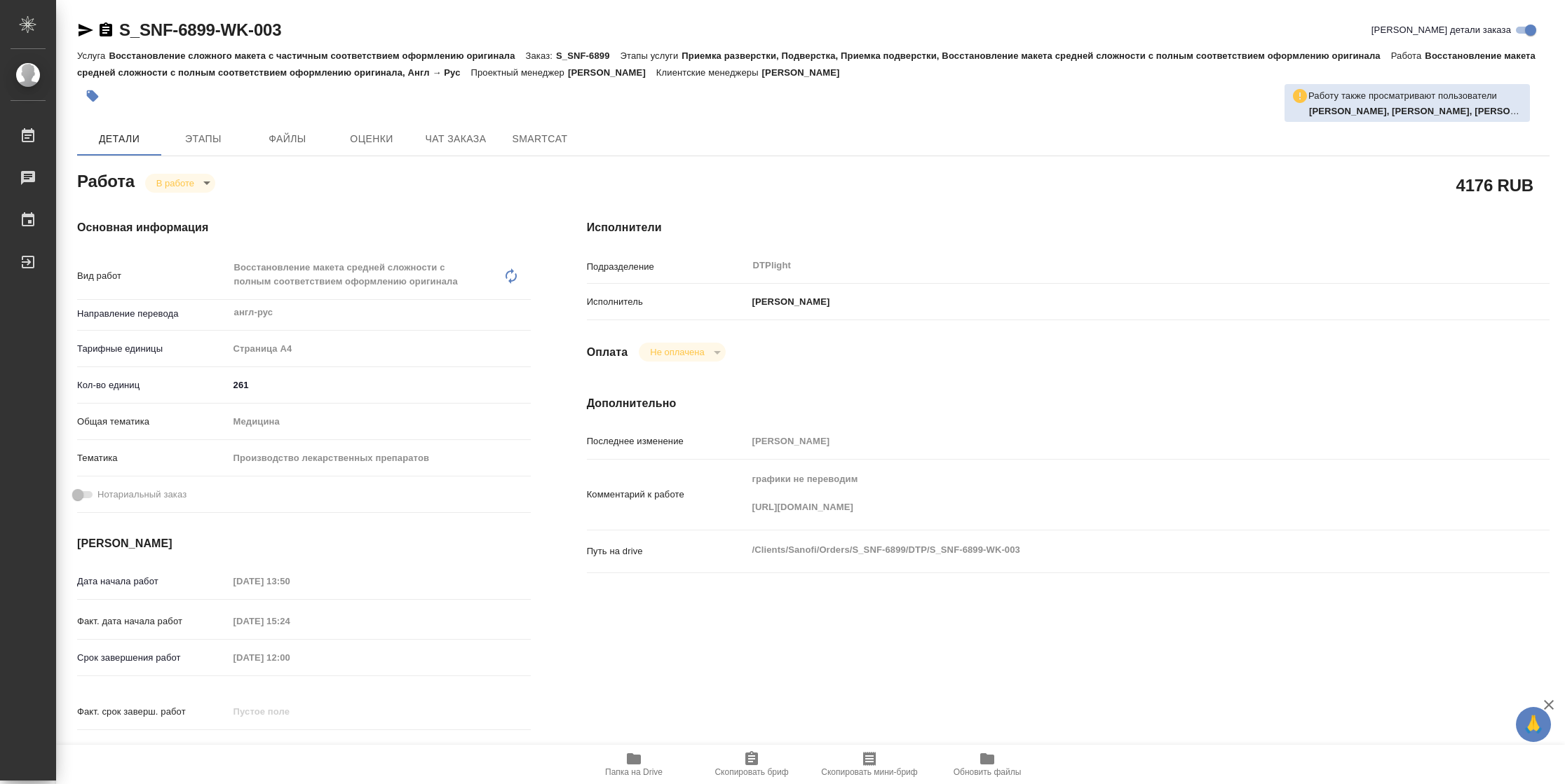
type textarea "x"
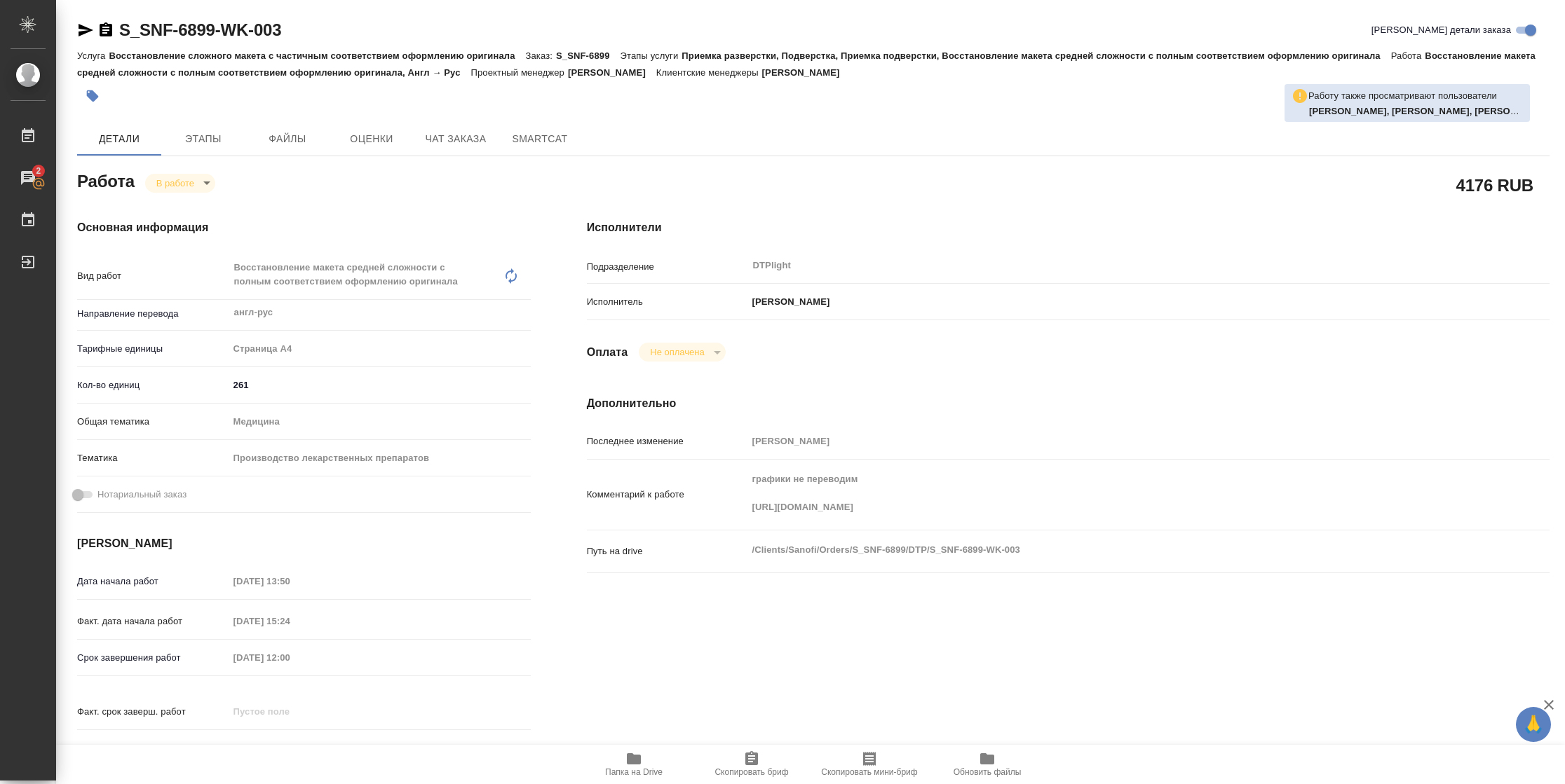
click at [636, 768] on span "Папка на Drive" at bounding box center [633, 772] width 57 height 9
